Goal: Obtain resource: Obtain resource

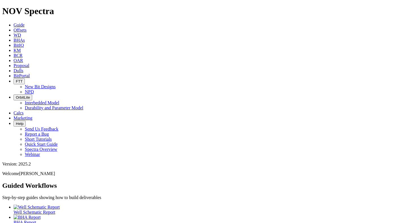
click at [26, 28] on span "Offsets" at bounding box center [20, 30] width 13 height 5
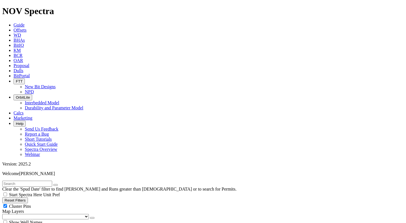
click at [39, 181] on input "text" at bounding box center [27, 184] width 50 height 6
type input "Spiro"
click at [59, 184] on button "submit" at bounding box center [61, 185] width 5 height 2
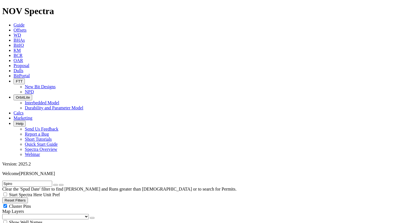
checkbox input "true"
radio input "true"
radio input "false"
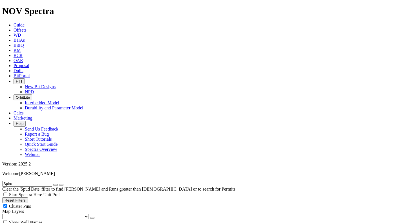
radio input "false"
radio input "true"
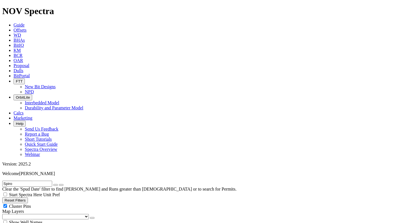
radio input "false"
click at [52, 181] on input "Spiro" at bounding box center [27, 184] width 50 height 6
type input "S"
type input "1006"
click at [59, 184] on button "submit" at bounding box center [61, 185] width 5 height 2
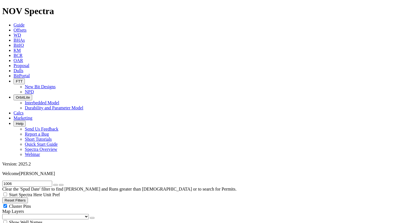
radio input "false"
radio input "true"
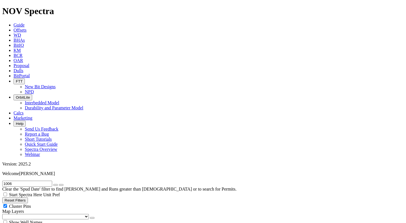
radio input "true"
radio input "false"
type input "10"
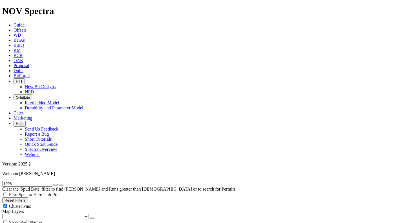
click at [58, 184] on button "button" at bounding box center [55, 185] width 5 height 2
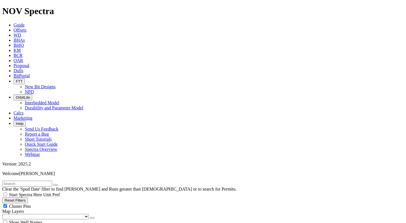
type input "[DATE]"
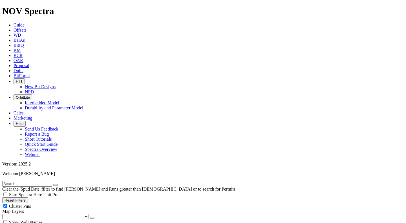
scroll to position [282, 0]
select select "12.25"
checkbox input "false"
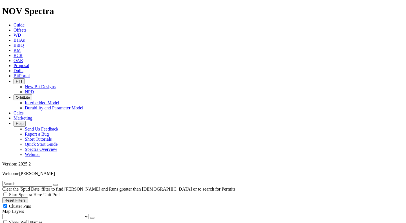
select select "? number:12.25 ?"
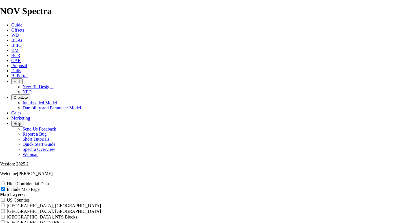
scroll to position [620, 0]
drag, startPoint x: 152, startPoint y: 125, endPoint x: 268, endPoint y: 133, distance: 116.1
type input "R"
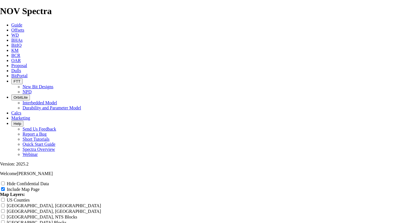
type input "R"
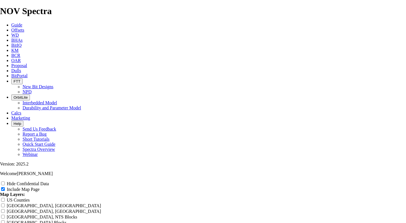
type input "RH"
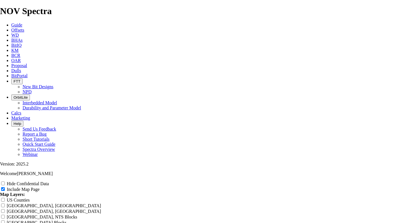
type input "RH"
type input "RH A"
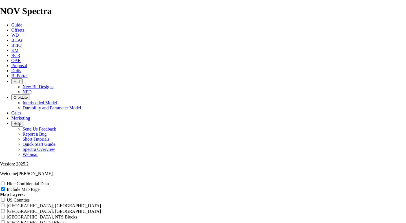
type input "RH A"
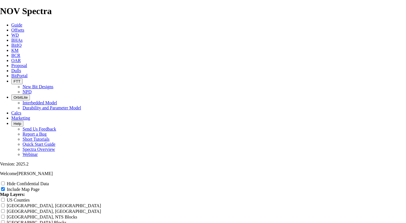
type input "RH An"
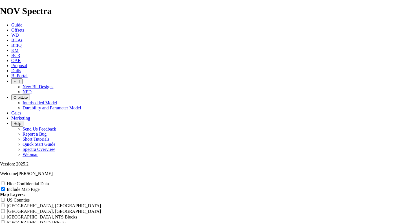
type input "RH An"
type input "RH [PERSON_NAME]"
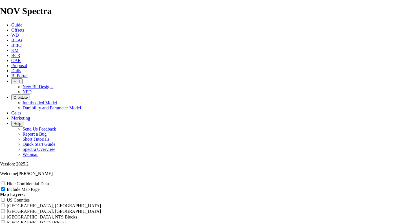
type input "RH [PERSON_NAME]"
type input "RH Anal"
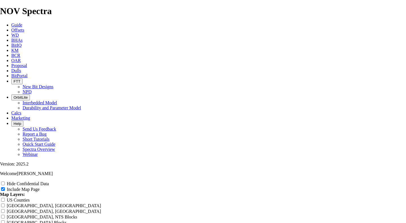
type input "RH Anal"
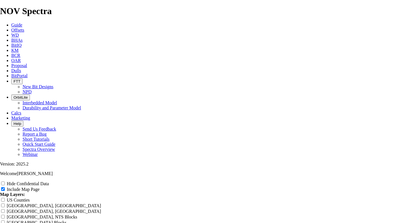
type input "RH Anal"
type input "RH Analy"
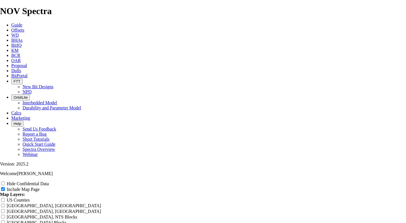
type input "RH Analy"
type input "RH Analys"
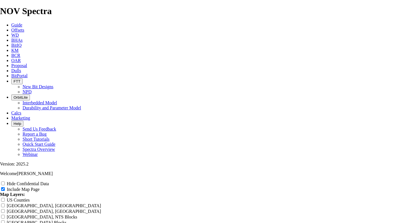
type input "RH Analys"
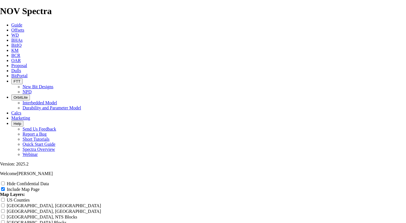
type input "RH Analysi"
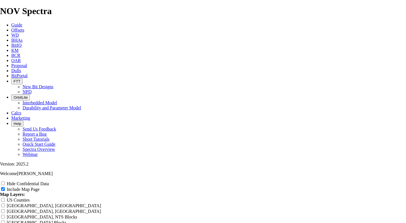
type input "RH Analysi"
type input "RH Analysis"
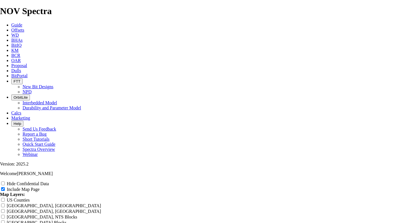
type input "RH Analysis"
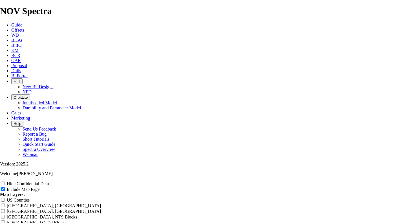
type input "RH Analysis -"
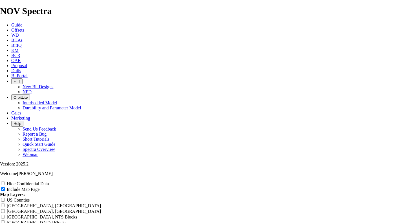
type input "RH Analysis -"
type input "RH Analysis - V"
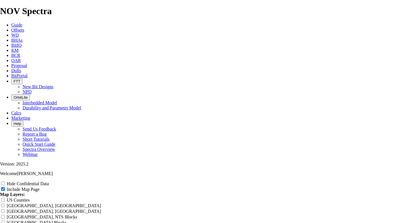
type input "RH Analysis - V"
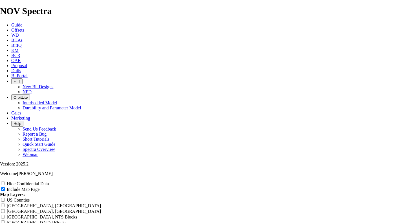
type input "RH Analysis -"
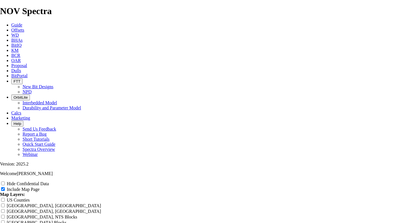
type input "RH Analysis -"
paste input "Spiro Mounds 1006 3-10-2MXH"
type input "RH Analysis - Spiro Mounds 1006 3-10-2MXH"
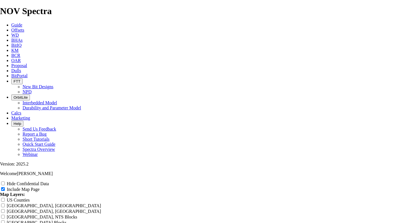
type input "RH Analysis - Spiro Mounds 1006 3-10-2MXH"
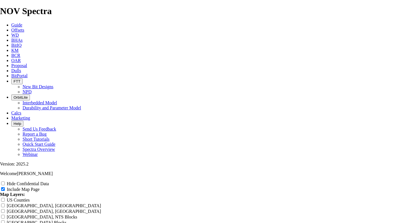
scroll to position [0, 0]
type input "RH Analysis - Spiro Mounds 1006 3-10-2MXH"
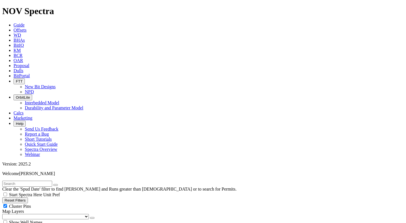
drag, startPoint x: 26, startPoint y: 106, endPoint x: 56, endPoint y: 109, distance: 30.9
type input "10"
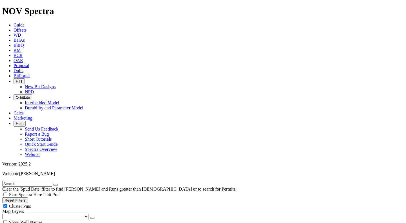
scroll to position [197, 0]
select select "? number:8.75 ?"
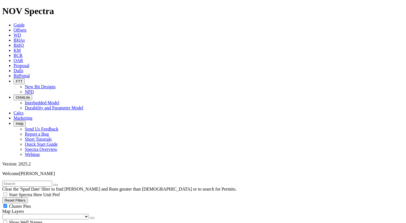
scroll to position [395, 0]
type input "2500"
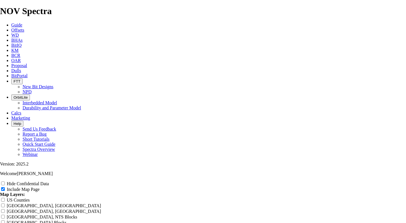
scroll to position [648, 0]
drag, startPoint x: 151, startPoint y: 97, endPoint x: 347, endPoint y: 108, distance: 196.0
paste input "Spiro Mounds 1006 3-10-2MXH"
type input "Spiro Mounds 1006 3-10-2MXH"
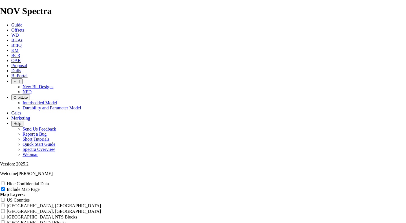
type input "Spiro Mounds 1006 3-10-2MXH"
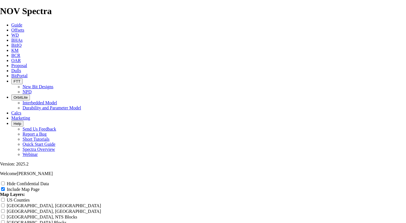
type input "RSpiro Mounds 1006 3-10-2MXH"
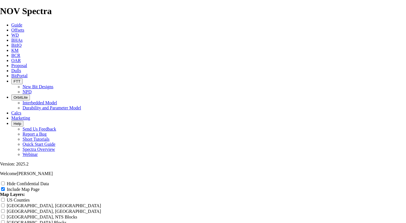
type input "RSpiro Mounds 1006 3-10-2MXH"
type input "RHSpiro Mounds 1006 3-10-2MXH"
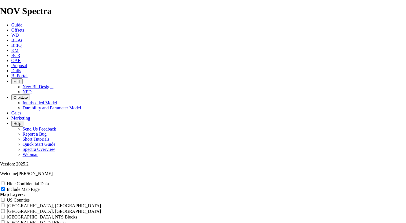
type input "RHSpiro Mounds 1006 3-10-2MXH"
type input "[PERSON_NAME] Mounds 1006 3-10-2MXH"
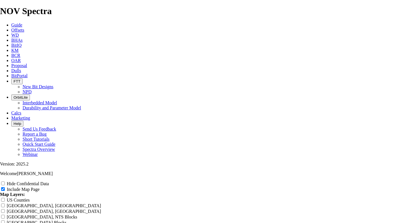
type input "[PERSON_NAME] Mounds 1006 3-10-2MXH"
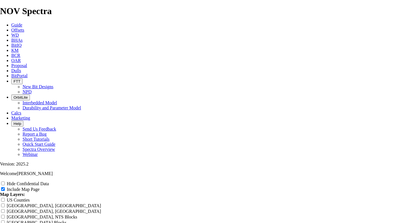
type input "[PERSON_NAME] Mounds 1006 3-10-2MXH"
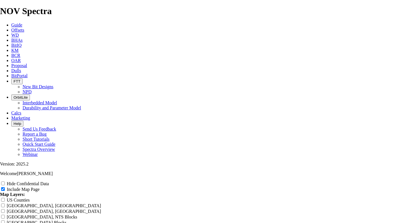
type input "RH AnSpiro Mounds 1006 3-10-2MXH"
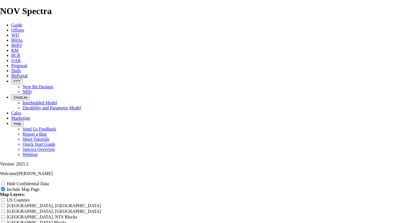
type input "RH AnSpiro Mounds 1006 3-10-2MXH"
type input "RH AnaSpiro Mounds 1006 3-10-2MXH"
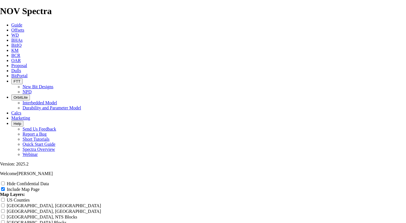
type input "RH AnaSpiro Mounds 1006 3-10-2MXH"
type input "RH AnalSpiro Mounds 1006 3-10-2MXH"
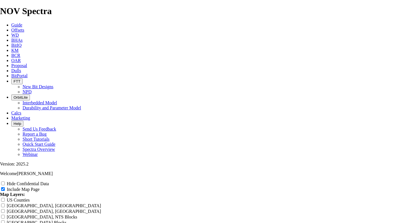
type input "RH AnalSpiro Mounds 1006 3-10-2MXH"
type input "RH AnalySpiro Mounds 1006 3-10-2MXH"
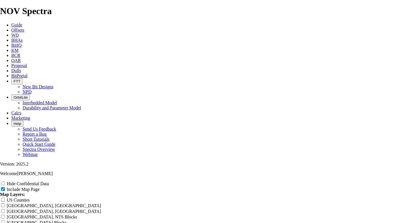
type input "RH AnalySpiro Mounds 1006 3-10-2MXH"
type input "RH AnalysSpiro Mounds 1006 3-10-2MXH"
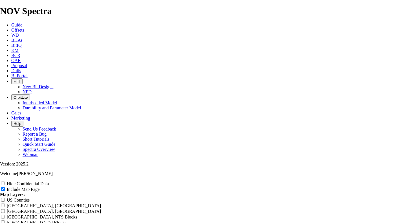
type input "RH AnalysSpiro Mounds 1006 3-10-2MXH"
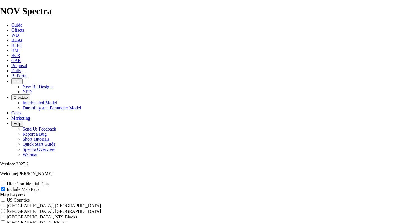
type input "RH AnalysiSpiro Mounds 1006 3-10-2MXH"
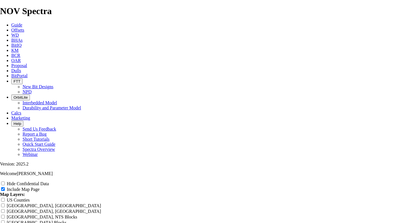
scroll to position [0, 0]
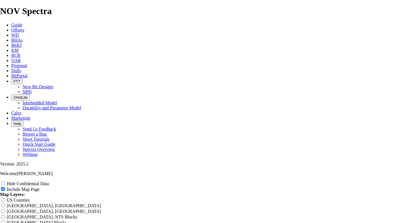
scroll to position [789, 0]
drag, startPoint x: 392, startPoint y: 180, endPoint x: 316, endPoint y: 171, distance: 76.6
drag, startPoint x: 152, startPoint y: 191, endPoint x: 330, endPoint y: 202, distance: 177.6
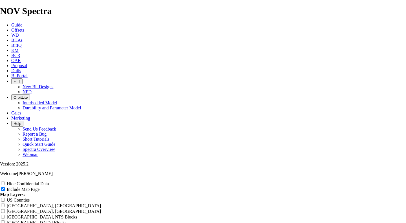
paste input "RH Analysis - Spiro Mounds 1006 3-10-2MXH"
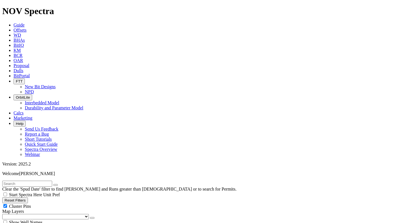
drag, startPoint x: 29, startPoint y: 107, endPoint x: 93, endPoint y: 109, distance: 64.0
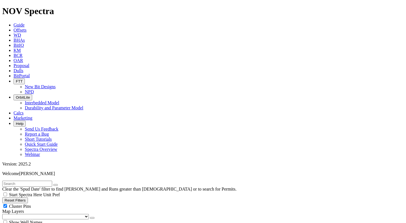
scroll to position [338, 0]
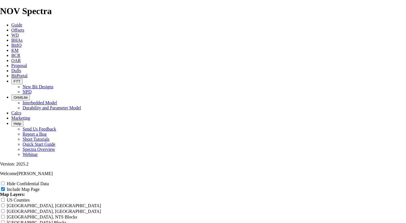
scroll to position [705, 0]
drag, startPoint x: 151, startPoint y: 43, endPoint x: 401, endPoint y: 63, distance: 250.2
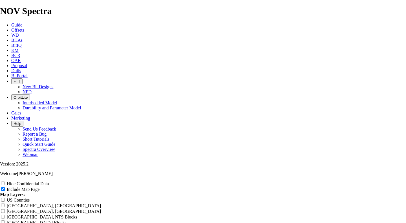
paste input "RH Analysis - Spiro Mounds 1006 3-10-2MXH"
